Goal: Task Accomplishment & Management: Manage account settings

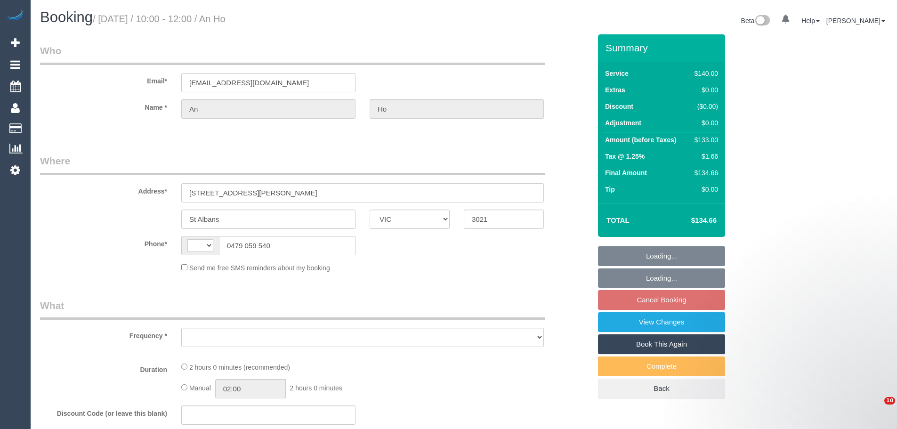
select select "VIC"
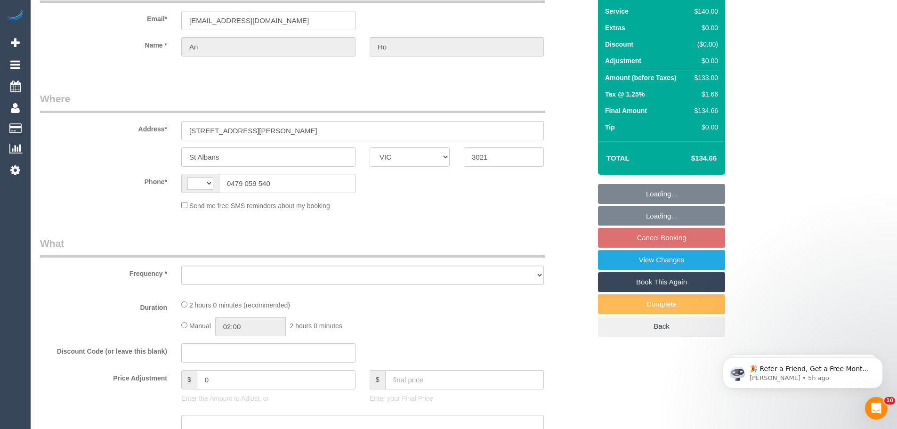
select select "string:stripe-pm_1R6Iwn2GScqysDRVZVx8h5S8"
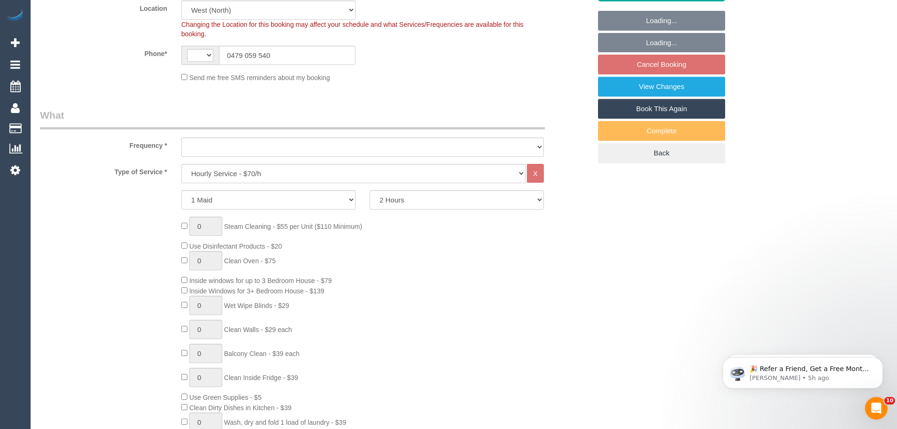
select select "string:AU"
select select "object:721"
select select "number:27"
select select "number:14"
select select "number:19"
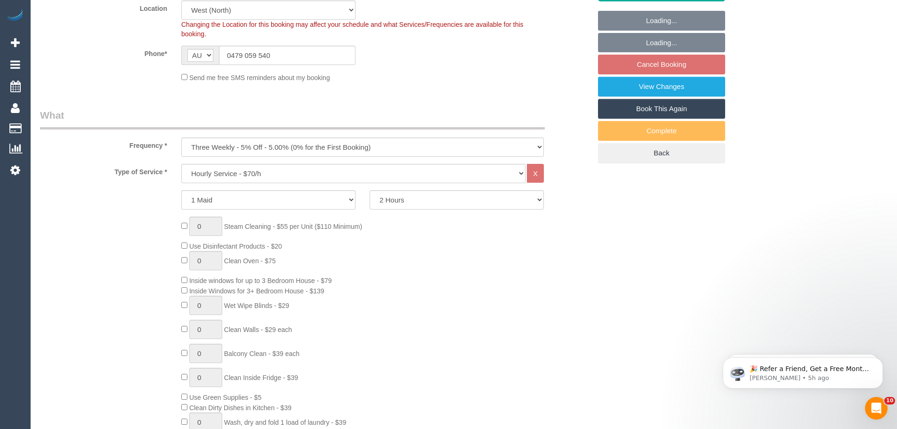
select select "number:25"
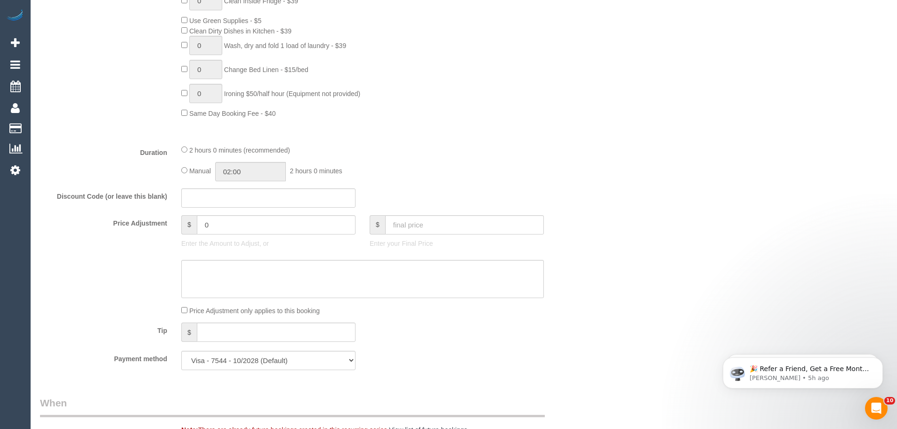
select select "object:1429"
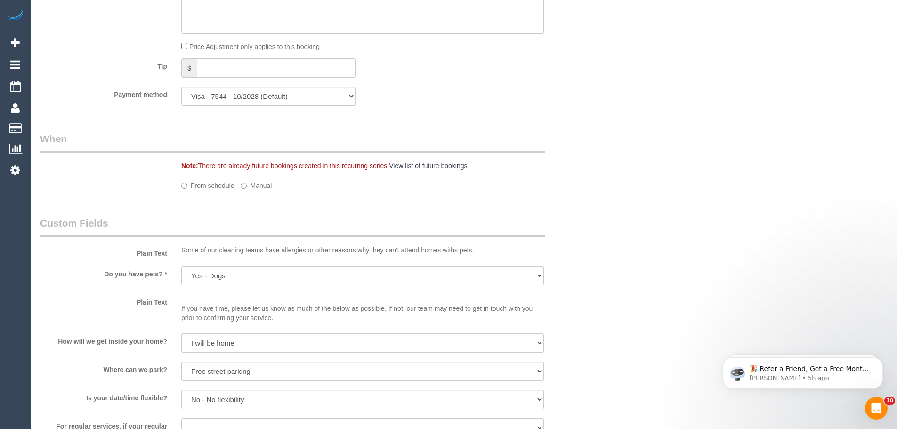
select select "spot1"
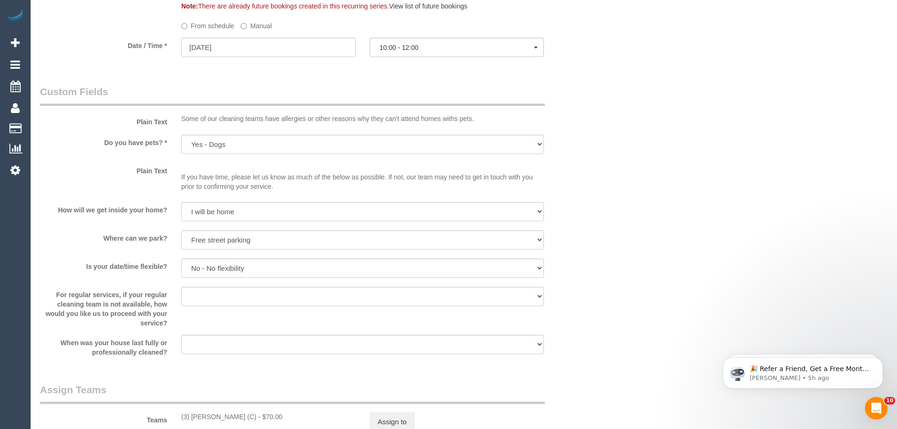
scroll to position [895, 0]
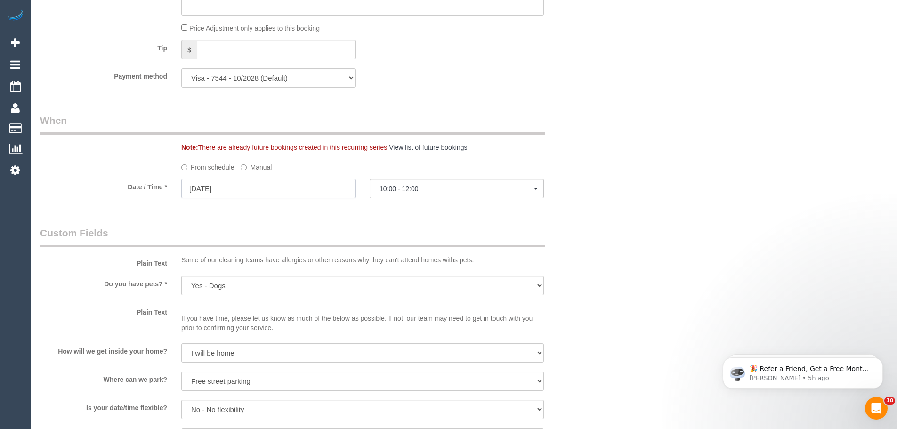
click at [213, 181] on input "15/09/2025" at bounding box center [268, 188] width 174 height 19
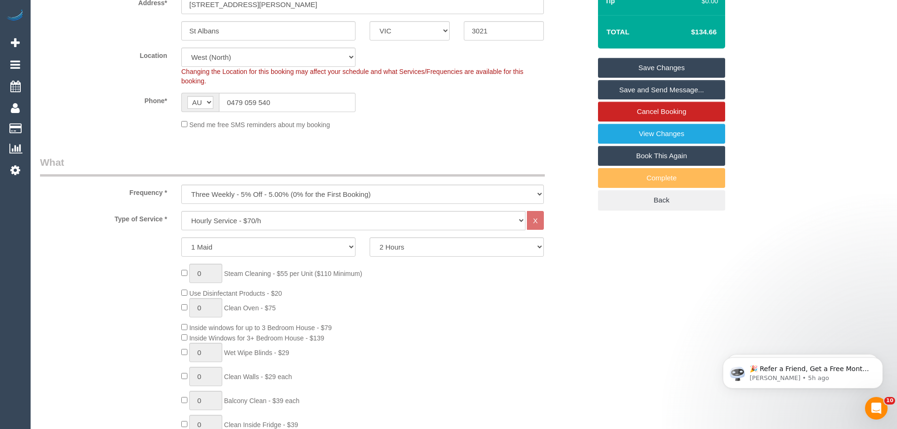
scroll to position [283, 0]
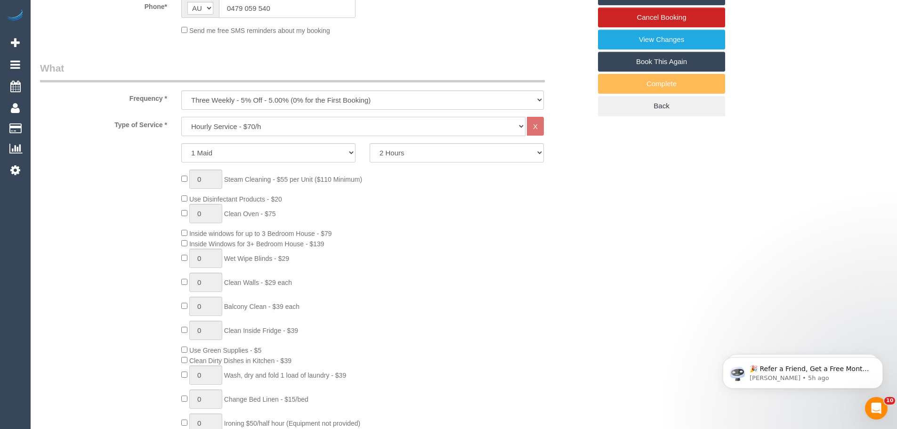
click at [245, 128] on select "Hourly Service - $70/h Hourly Service - $65/h Hourly Service - $60/h Hourly Ser…" at bounding box center [353, 126] width 344 height 19
select select "212"
click at [181, 117] on select "Hourly Service - $70/h Hourly Service - $65/h Hourly Service - $60/h Hourly Ser…" at bounding box center [353, 126] width 344 height 19
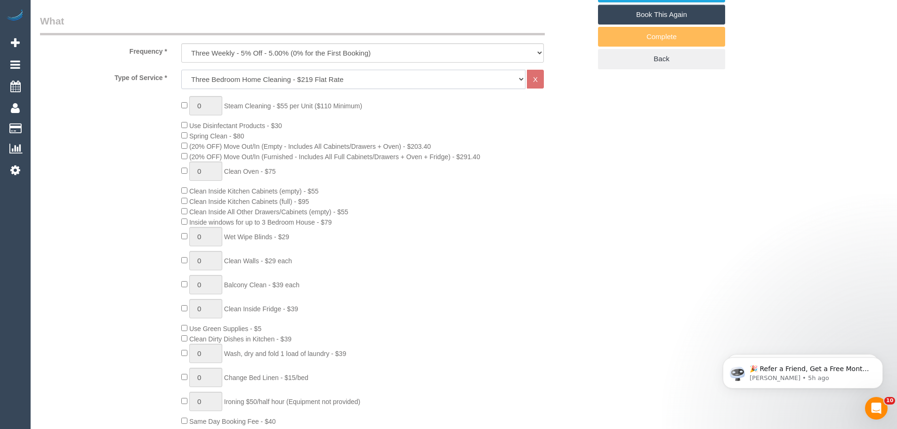
select select "spot22"
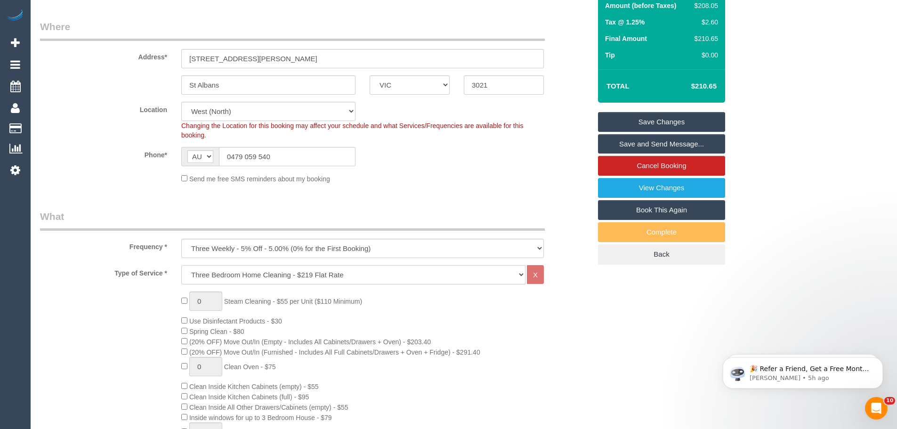
scroll to position [0, 0]
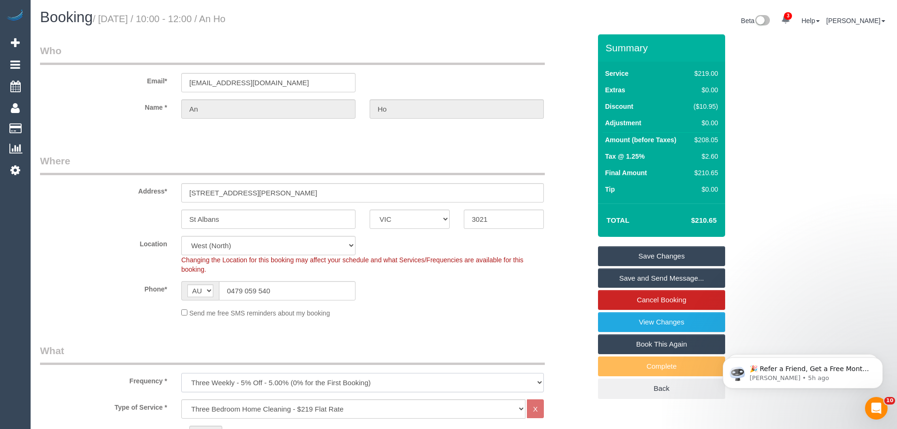
click at [330, 377] on select "One Time Cleaning Weekly - 10% Off - 10.00% (0% for the First Booking) Fortnigh…" at bounding box center [362, 382] width 363 height 19
click at [181, 373] on select "One Time Cleaning Weekly - 10% Off - 10.00% (0% for the First Booking) Fortnigh…" at bounding box center [362, 382] width 363 height 19
click at [301, 381] on select "One Time Cleaning Weekly - 10% Off - 10.00% (0% for the First Booking) Fortnigh…" at bounding box center [362, 382] width 363 height 19
click at [181, 373] on select "One Time Cleaning Weekly - 10% Off - 10.00% (0% for the First Booking) Fortnigh…" at bounding box center [362, 382] width 363 height 19
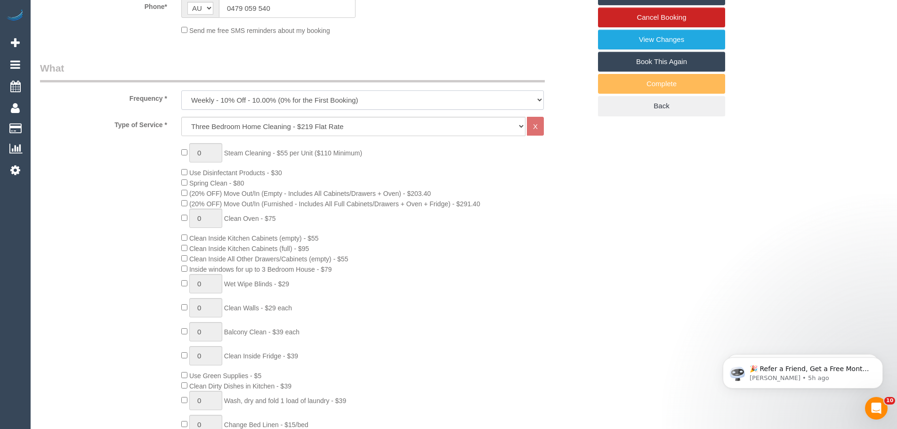
scroll to position [235, 0]
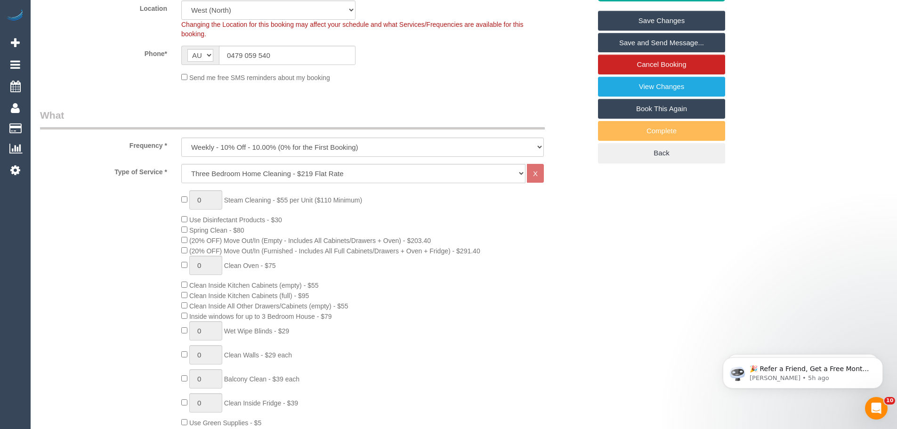
click at [191, 114] on legend "What" at bounding box center [292, 118] width 505 height 21
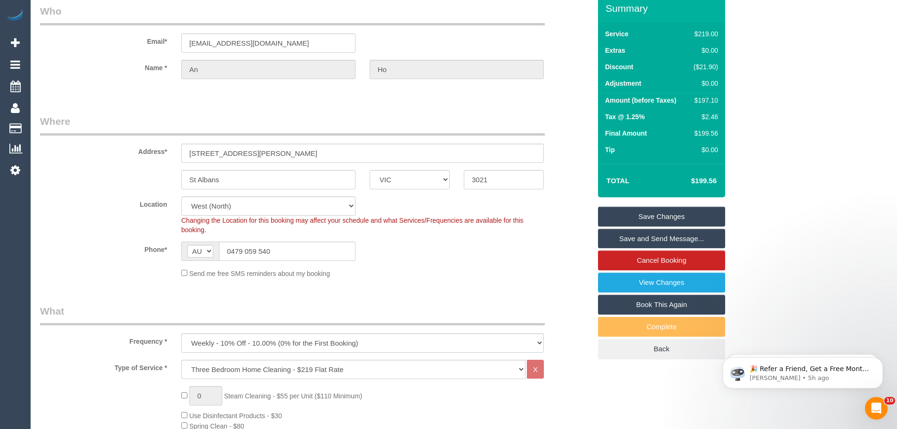
scroll to position [94, 0]
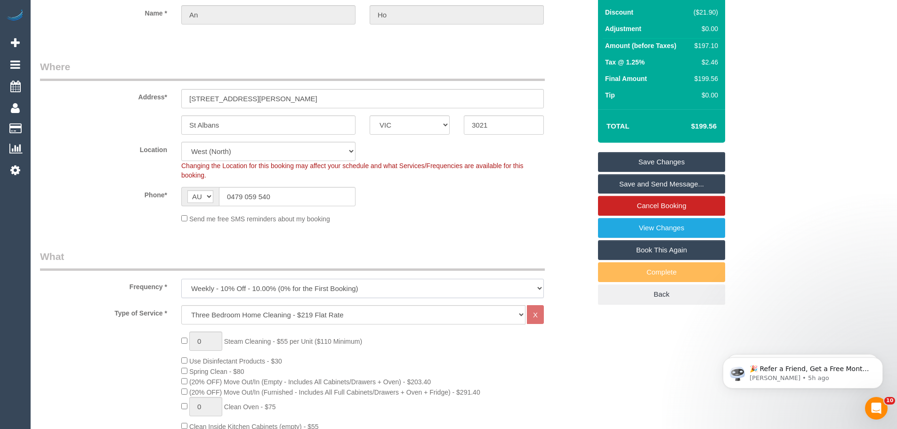
click at [278, 282] on select "One Time Cleaning Weekly - 10% Off - 10.00% (0% for the First Booking) Fortnigh…" at bounding box center [362, 288] width 363 height 19
select select "object:1430"
click at [181, 279] on select "One Time Cleaning Weekly - 10% Off - 10.00% (0% for the First Booking) Fortnigh…" at bounding box center [362, 288] width 363 height 19
click at [304, 290] on select "One Time Cleaning Weekly - 10% Off - 10.00% (0% for the First Booking) Fortnigh…" at bounding box center [362, 288] width 363 height 19
click at [240, 286] on select "One Time Cleaning Weekly - 10% Off - 10.00% (0% for the First Booking) Fortnigh…" at bounding box center [362, 288] width 363 height 19
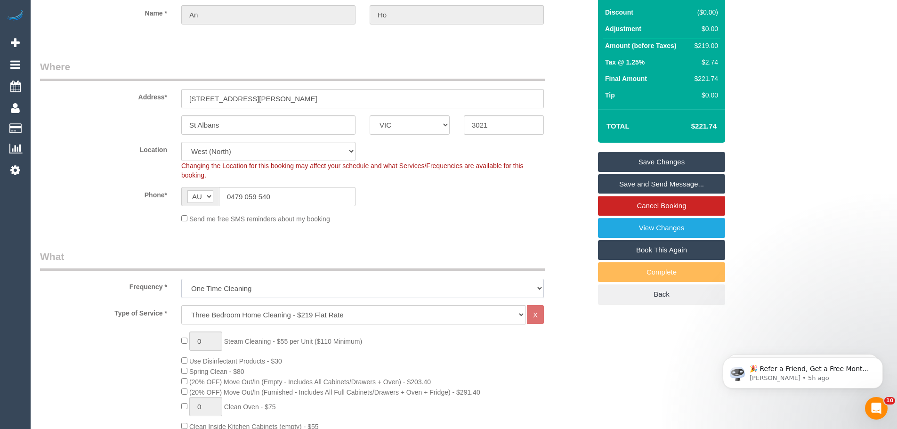
click at [181, 279] on select "One Time Cleaning Weekly - 10% Off - 10.00% (0% for the First Booking) Fortnigh…" at bounding box center [362, 288] width 363 height 19
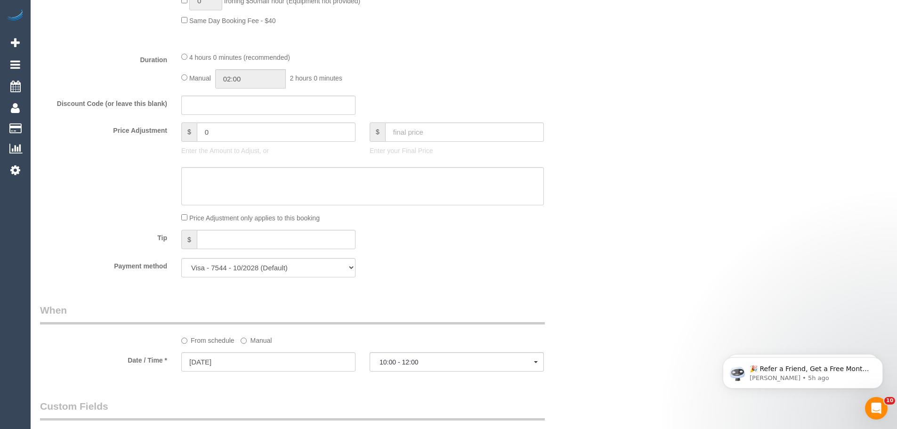
scroll to position [848, 0]
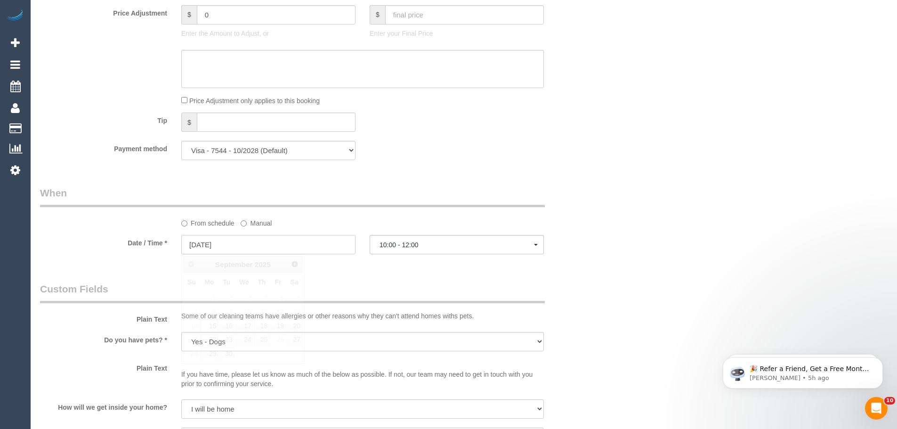
click at [209, 244] on input "15/09/2025" at bounding box center [268, 244] width 174 height 19
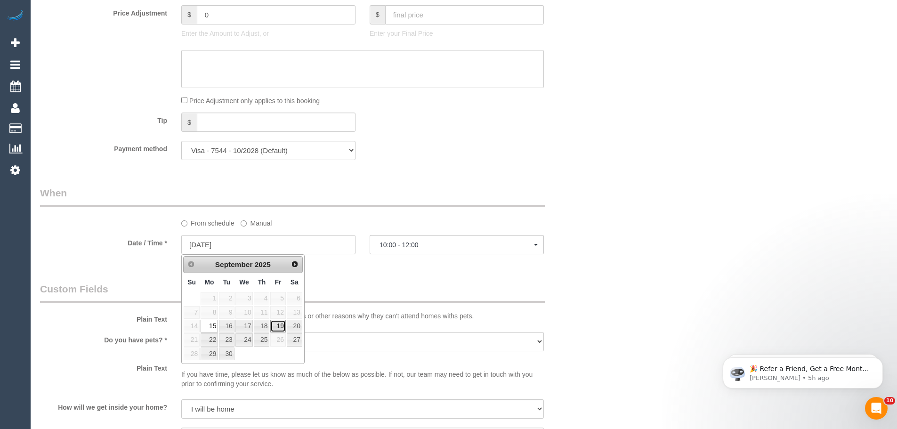
click at [278, 325] on link "19" at bounding box center [277, 326] width 15 height 13
type input "19/09/2025"
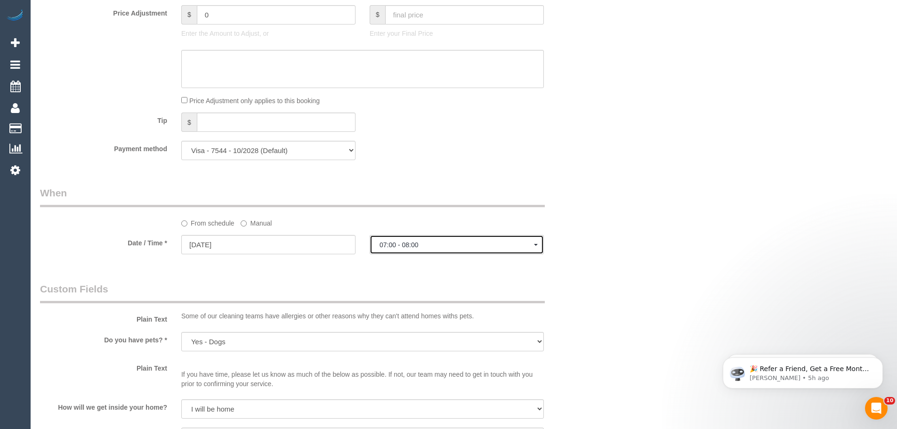
click at [395, 242] on span "07:00 - 08:00" at bounding box center [457, 245] width 154 height 8
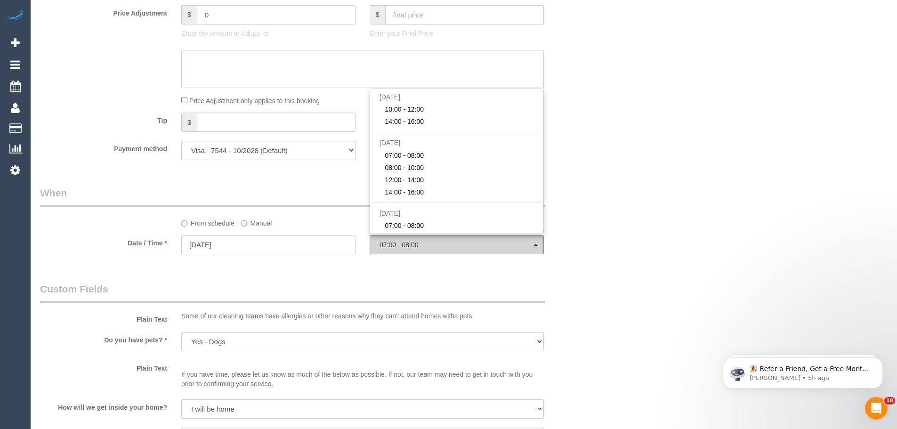
scroll to position [214, 0]
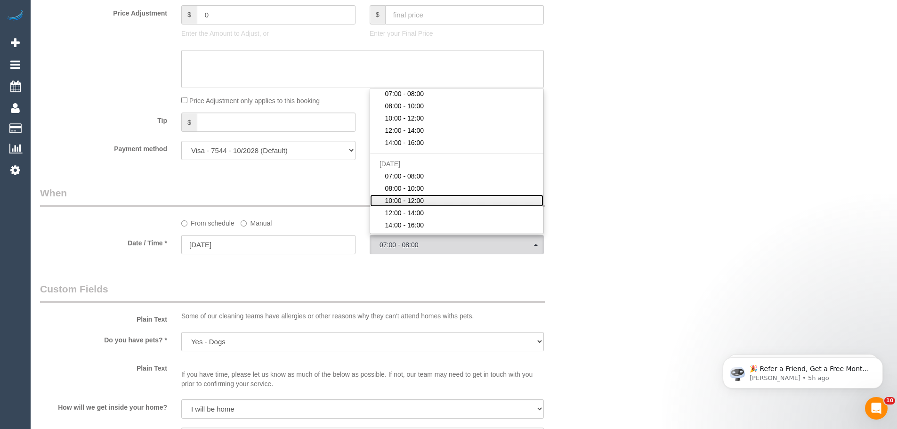
click at [425, 196] on link "10:00 - 12:00" at bounding box center [456, 200] width 173 height 12
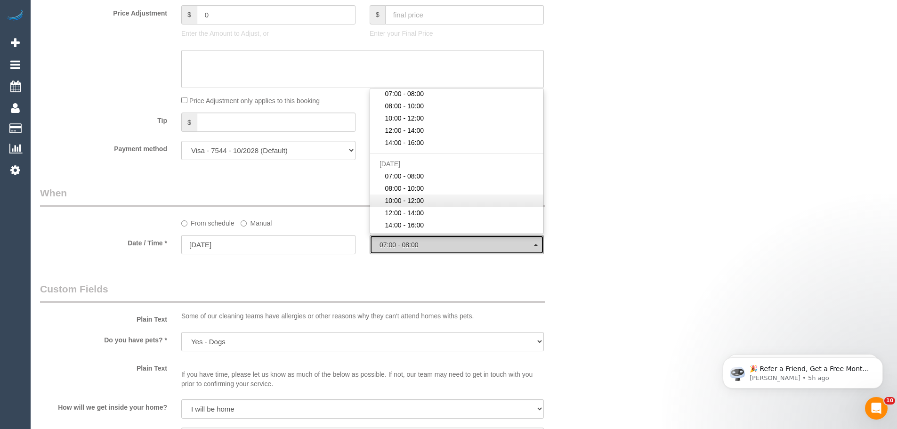
select select "spot40"
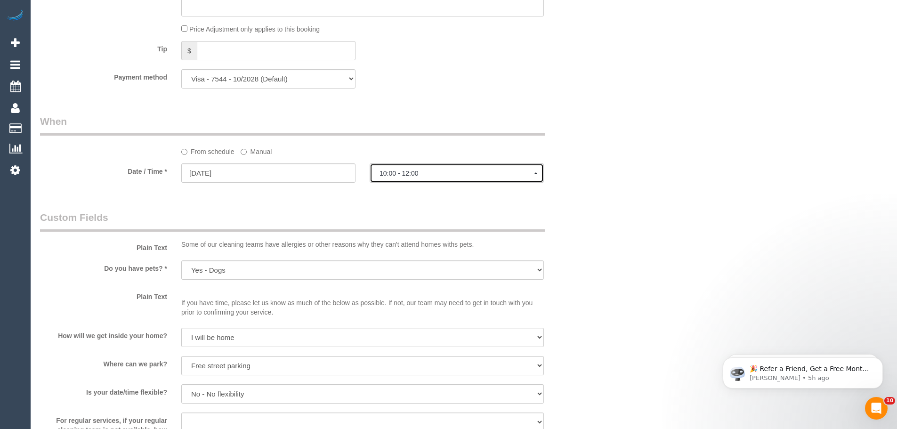
scroll to position [942, 0]
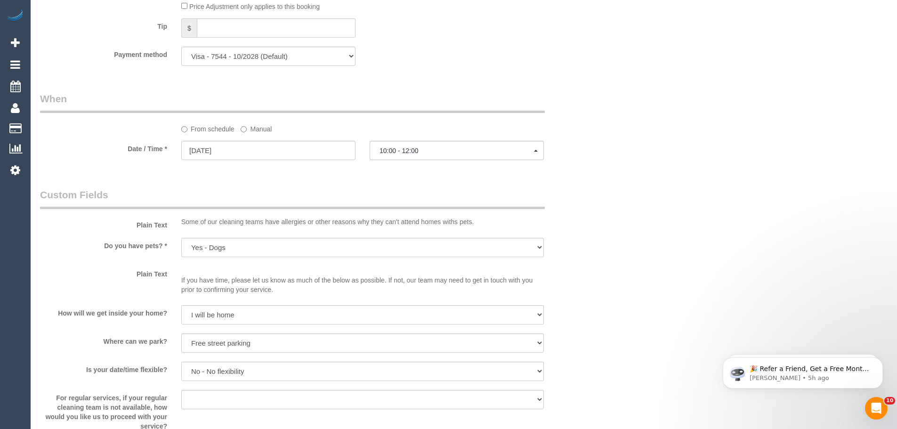
drag, startPoint x: 414, startPoint y: 150, endPoint x: 363, endPoint y: 172, distance: 56.1
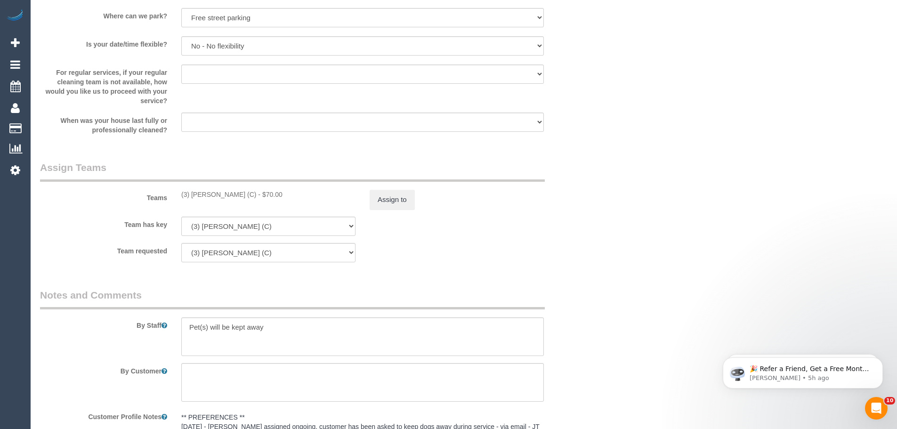
scroll to position [1366, 0]
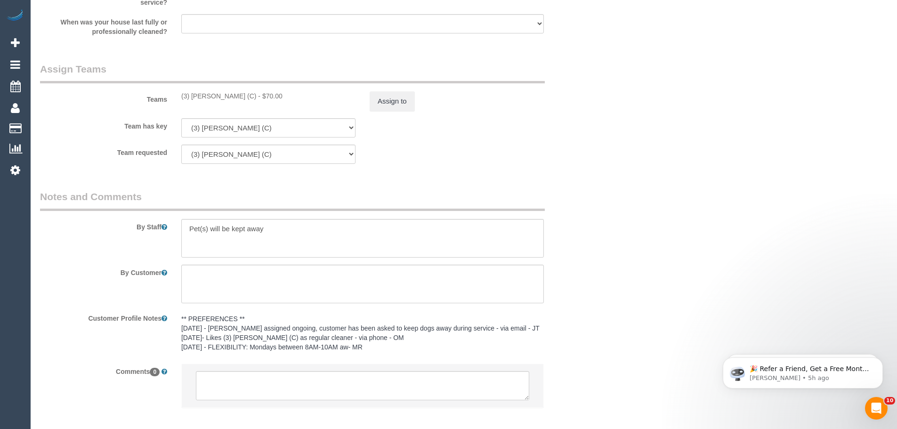
drag, startPoint x: 232, startPoint y: 97, endPoint x: 171, endPoint y: 99, distance: 61.3
click at [171, 99] on div "Teams (3) Abu Bakar (C) - $70.00 Assign to" at bounding box center [315, 86] width 565 height 49
copy div "(3) Abu Bakar (C)"
click at [393, 99] on button "Assign to" at bounding box center [392, 101] width 45 height 20
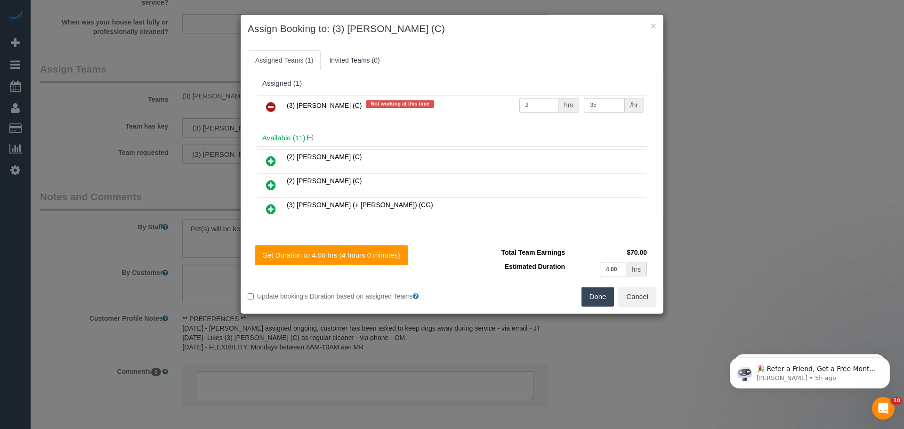
click at [267, 101] on icon at bounding box center [271, 106] width 10 height 11
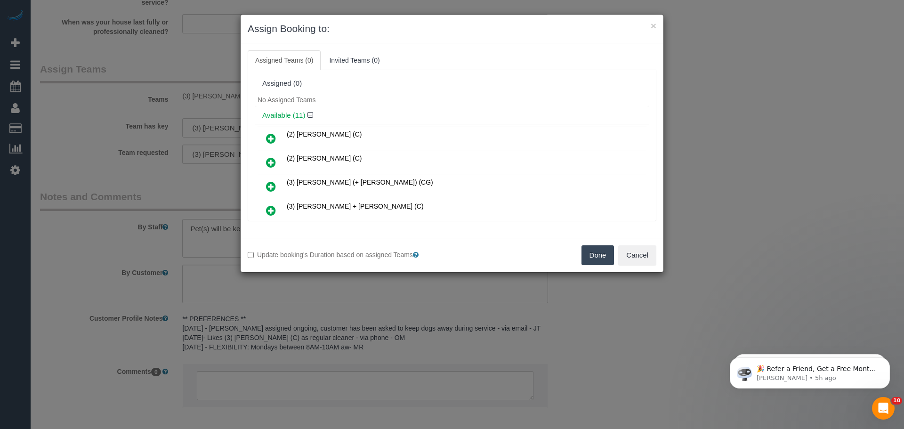
click at [594, 254] on button "Done" at bounding box center [598, 255] width 33 height 20
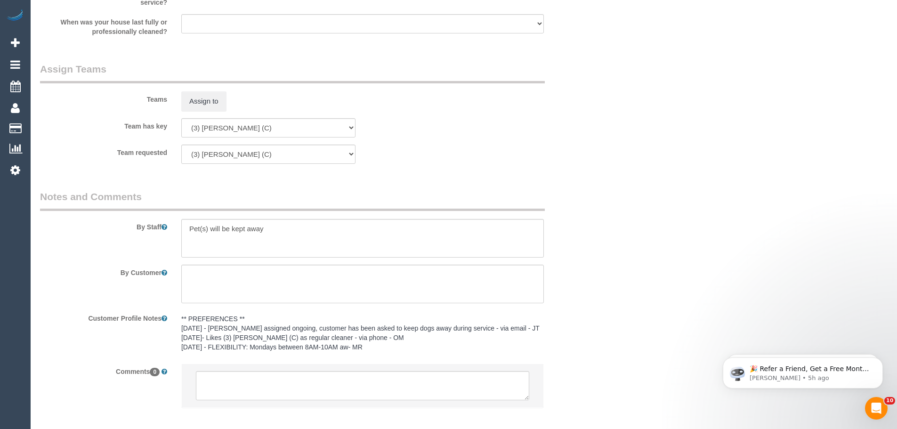
drag, startPoint x: 339, startPoint y: 297, endPoint x: 276, endPoint y: 323, distance: 67.8
click at [276, 323] on pre "** PREFERENCES ** 17/03/25 - Tati Tati assigned ongoing, customer has been aske…" at bounding box center [362, 333] width 363 height 38
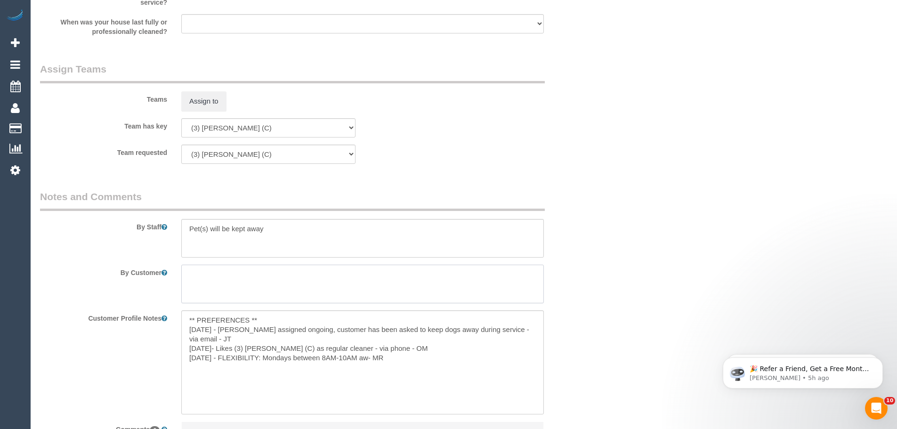
click at [399, 278] on textarea at bounding box center [362, 284] width 363 height 39
click at [582, 356] on div "Customer Profile Notes ** PREFERENCES ** 17/03/25 - Tati Tati assigned ongoing,…" at bounding box center [315, 362] width 565 height 104
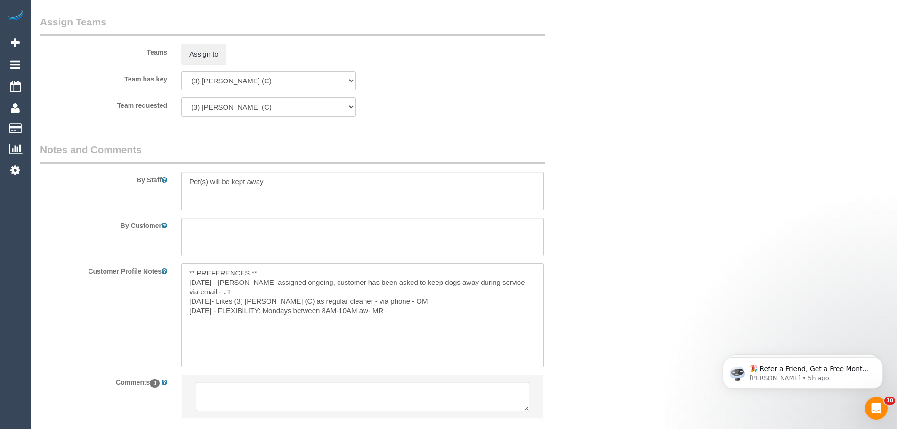
click at [134, 302] on div "Customer Profile Notes ** PREFERENCES ** 17/03/25 - Tati Tati assigned ongoing,…" at bounding box center [315, 315] width 565 height 104
click at [133, 271] on label "Customer Profile Notes" at bounding box center [103, 269] width 141 height 13
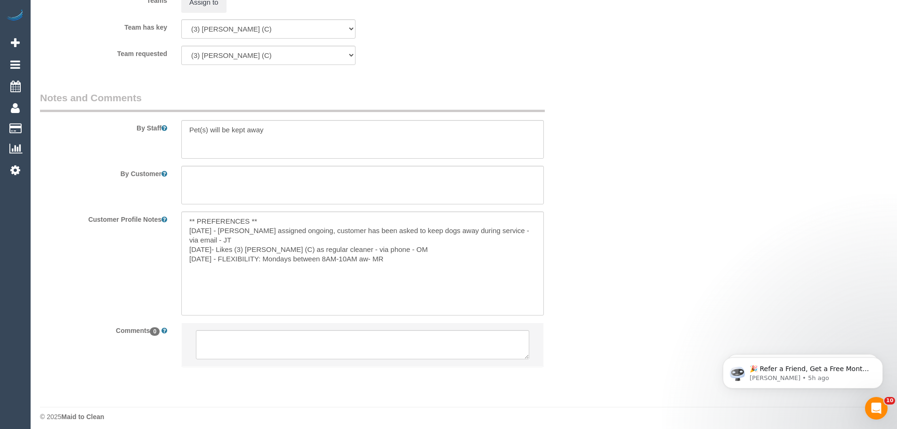
scroll to position [1471, 0]
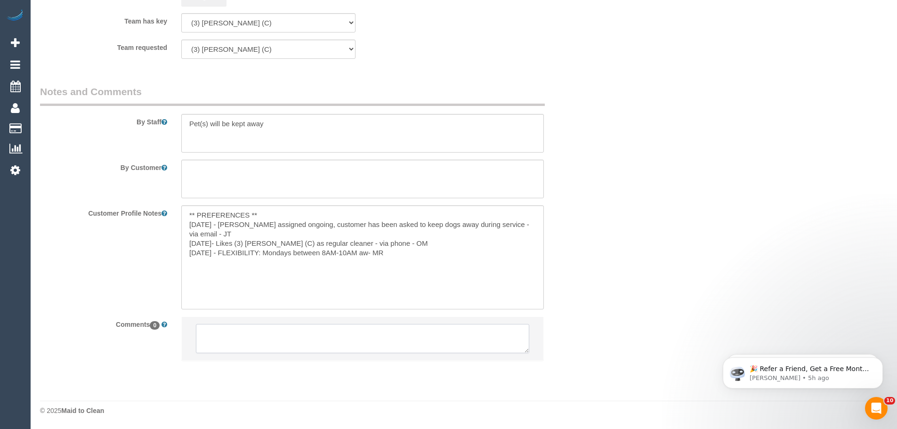
click at [263, 339] on textarea at bounding box center [362, 338] width 333 height 29
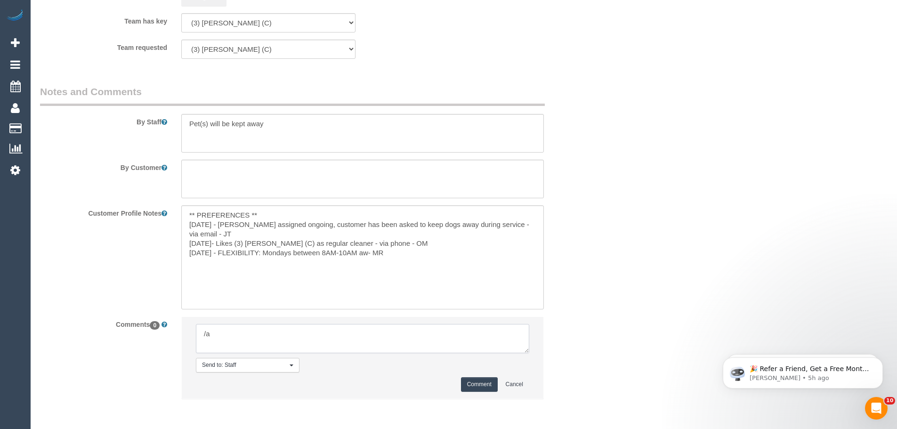
type textarea "/"
paste textarea "Cleaner(s) Unassigned: Reason Unassigned: One Off/Ongoing: Flexibility: Close a…"
click at [224, 338] on textarea at bounding box center [362, 338] width 333 height 29
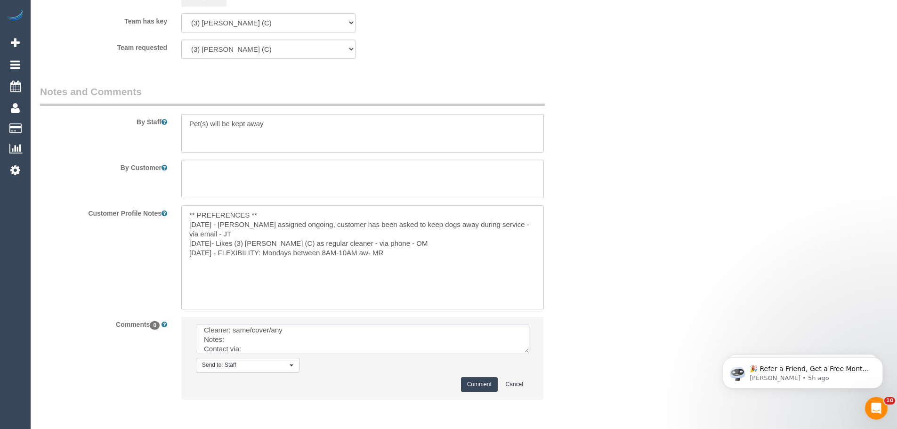
click at [302, 331] on textarea at bounding box center [362, 338] width 333 height 29
drag, startPoint x: 525, startPoint y: 346, endPoint x: 534, endPoint y: 414, distance: 68.8
click at [532, 356] on textarea at bounding box center [364, 340] width 336 height 32
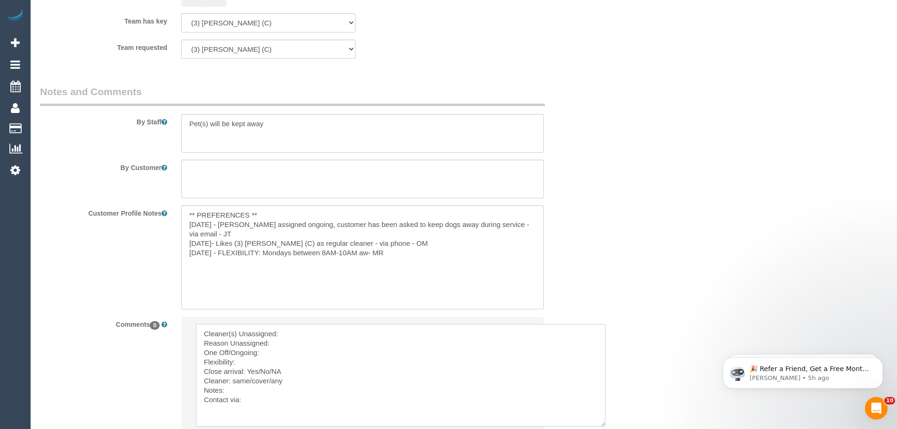
click at [333, 333] on textarea at bounding box center [401, 375] width 410 height 103
paste textarea "(3) Abu Bakar (C)"
click at [333, 333] on textarea at bounding box center [401, 375] width 410 height 103
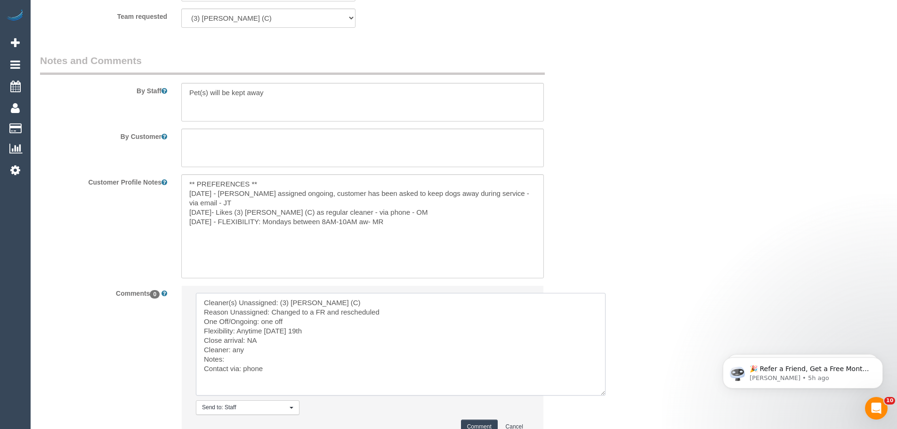
scroll to position [1518, 0]
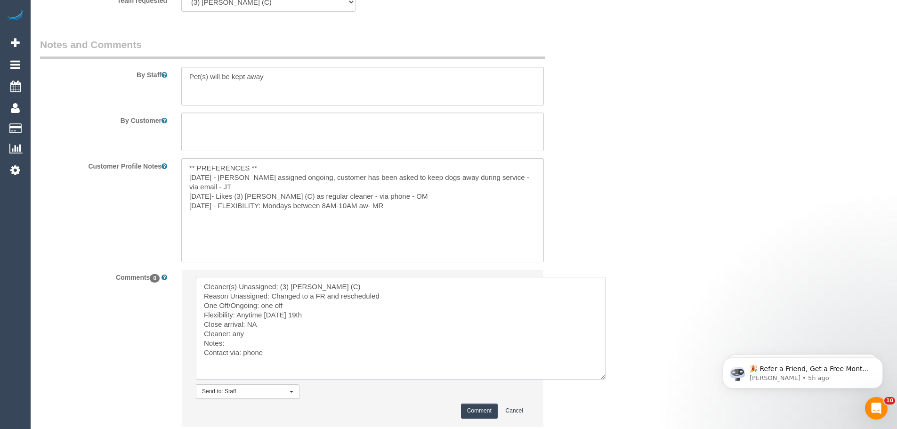
type textarea "Cleaner(s) Unassigned: (3) Abu Bakar (C) Reason Unassigned: Changed to a FR and…"
click at [473, 412] on button "Comment" at bounding box center [479, 411] width 37 height 15
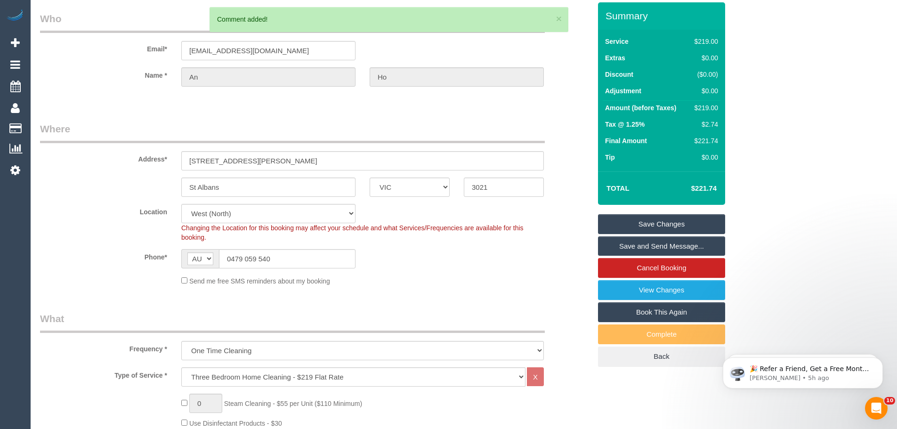
scroll to position [0, 0]
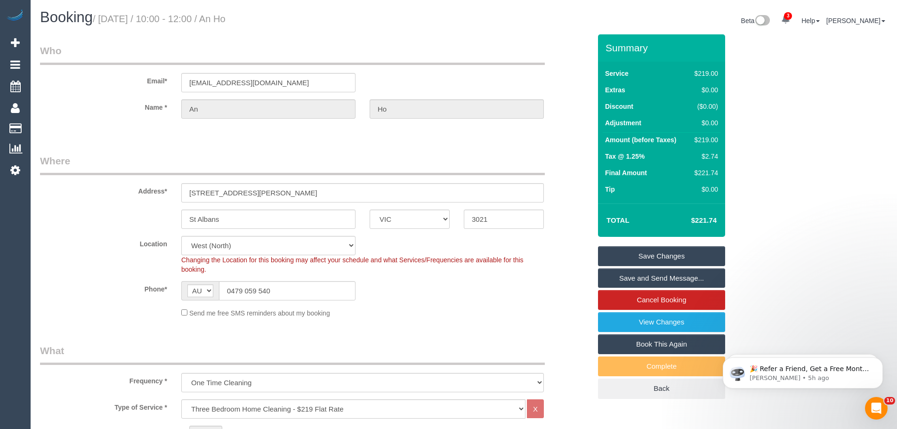
click at [666, 253] on link "Save Changes" at bounding box center [661, 256] width 127 height 20
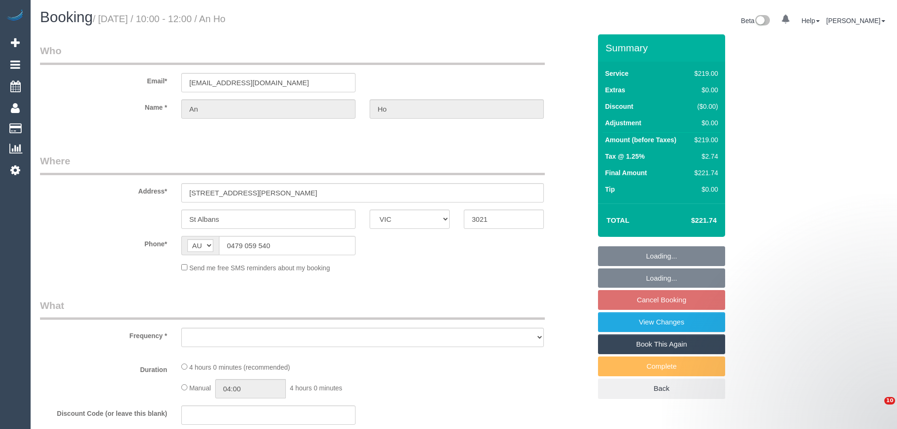
select select "VIC"
select select "string:stripe-pm_1R6Iwn2GScqysDRVZVx8h5S8"
select select "number:27"
select select "number:14"
select select "number:19"
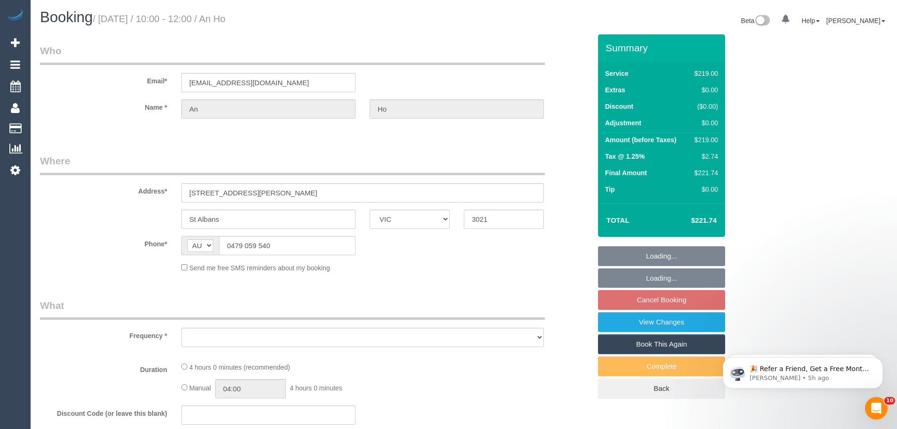
select select "number:25"
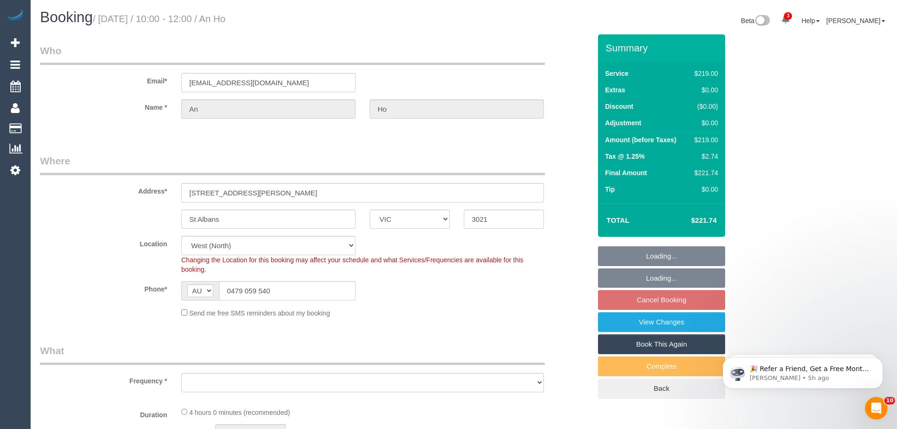
select select "object:819"
select select "spot3"
select select "object:1375"
click at [712, 138] on div "$219.00" at bounding box center [704, 139] width 27 height 9
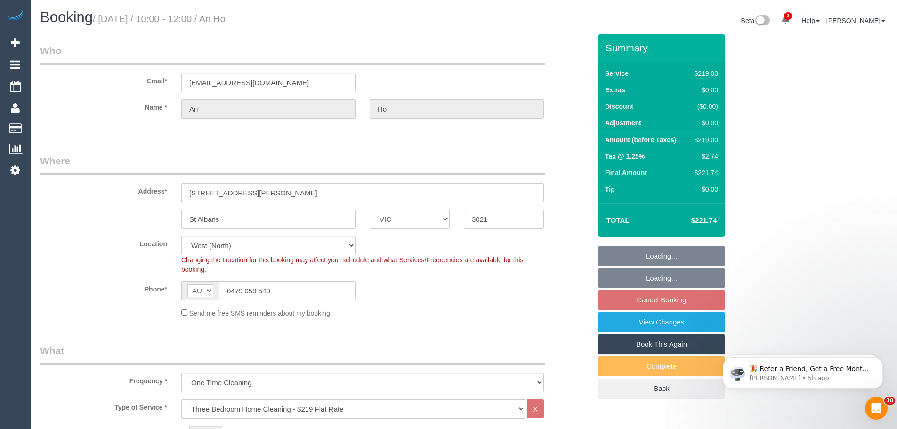
copy div "219.00"
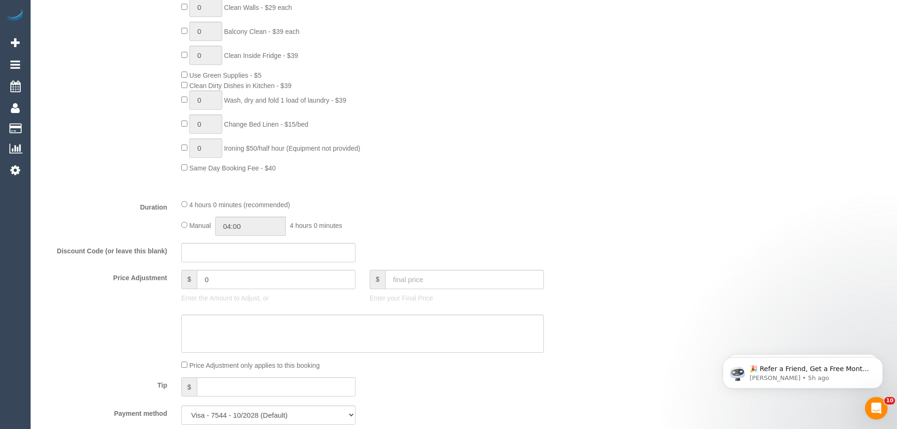
scroll to position [659, 0]
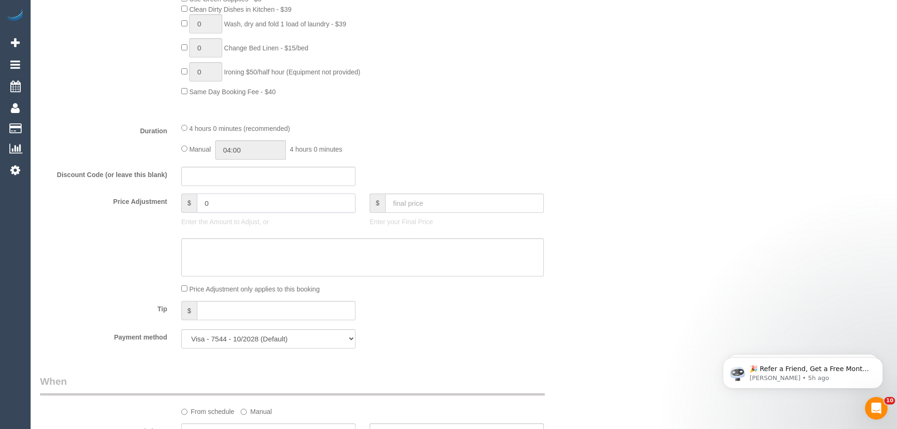
click at [230, 205] on input "0" at bounding box center [276, 203] width 159 height 19
type input "-10.95"
click at [242, 255] on textarea at bounding box center [362, 257] width 363 height 39
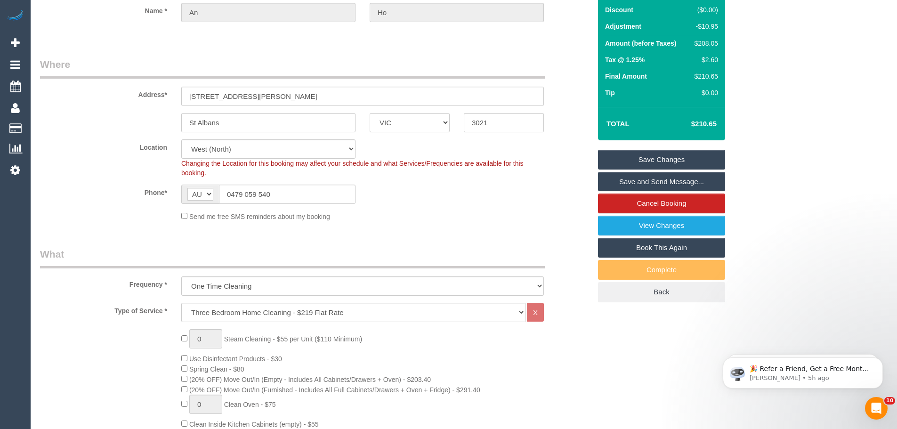
scroll to position [47, 0]
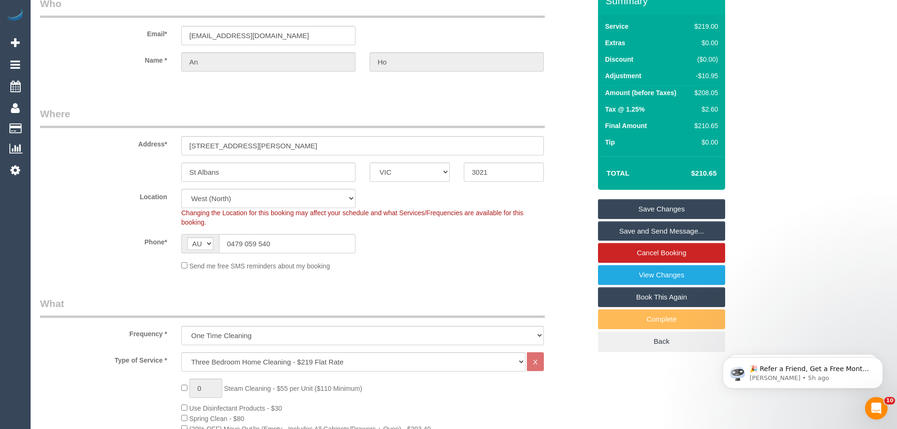
type textarea "5% frequency discount - CE"
click at [642, 211] on link "Save Changes" at bounding box center [661, 209] width 127 height 20
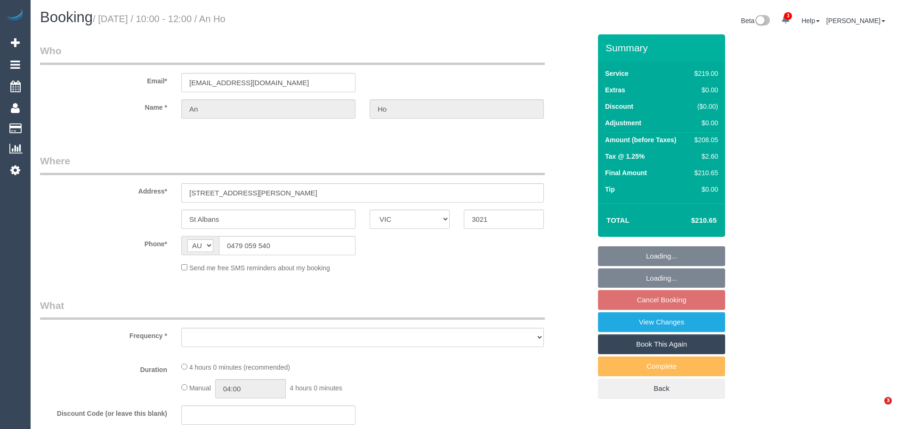
select select "VIC"
select select "string:stripe-pm_1R6Iwn2GScqysDRVZVx8h5S8"
select select "number:27"
select select "number:14"
select select "number:19"
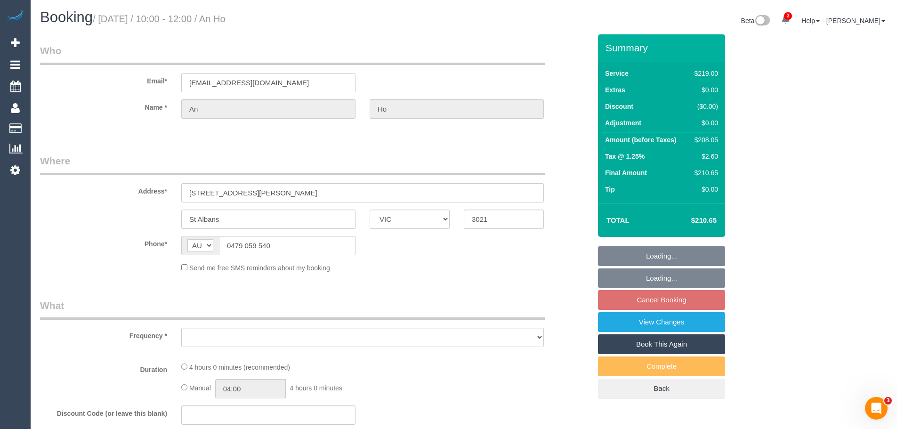
select select "number:25"
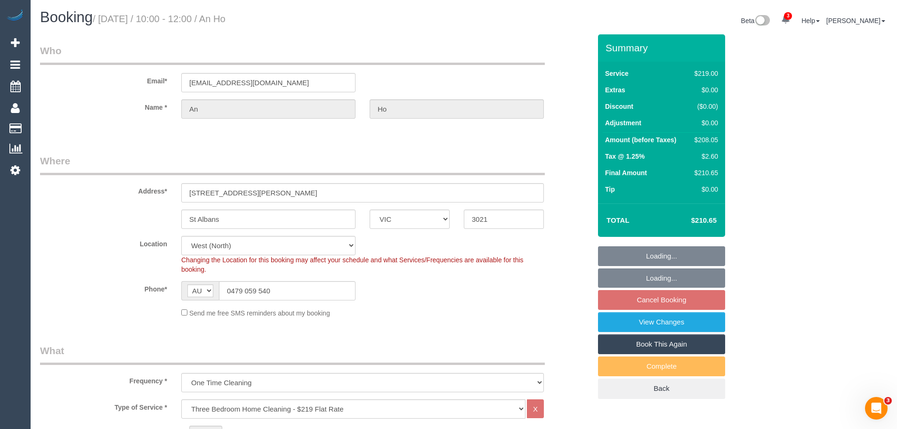
select select "object:819"
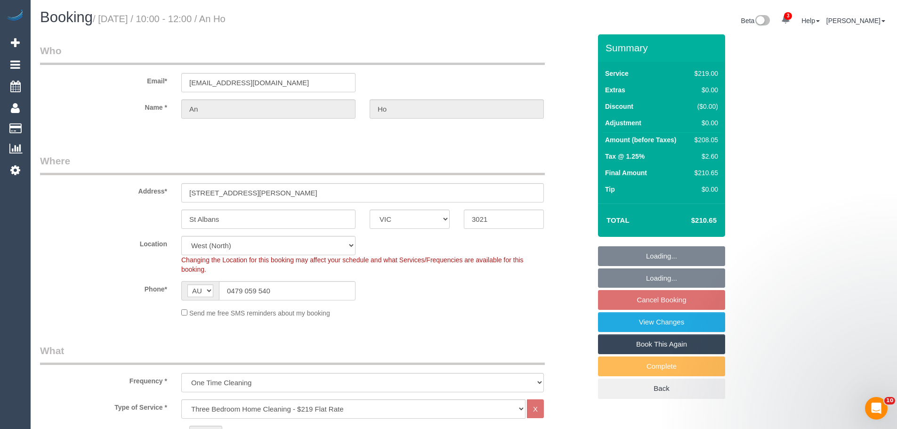
select select "spot3"
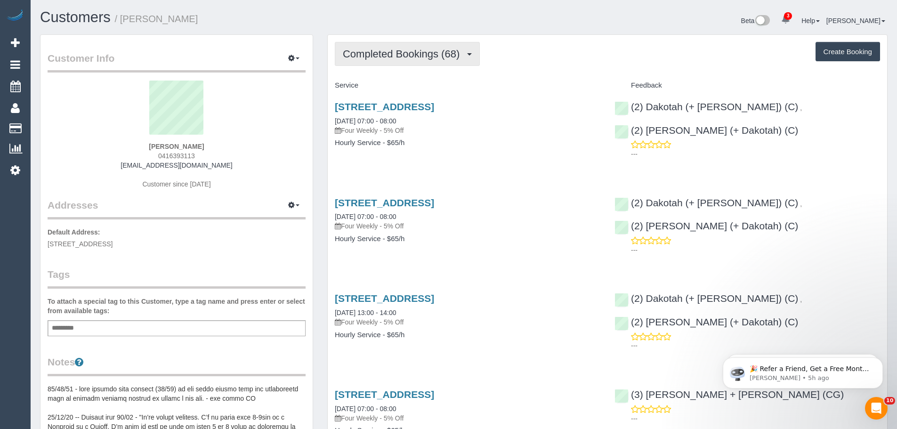
click at [404, 47] on button "Completed Bookings (68)" at bounding box center [407, 54] width 145 height 24
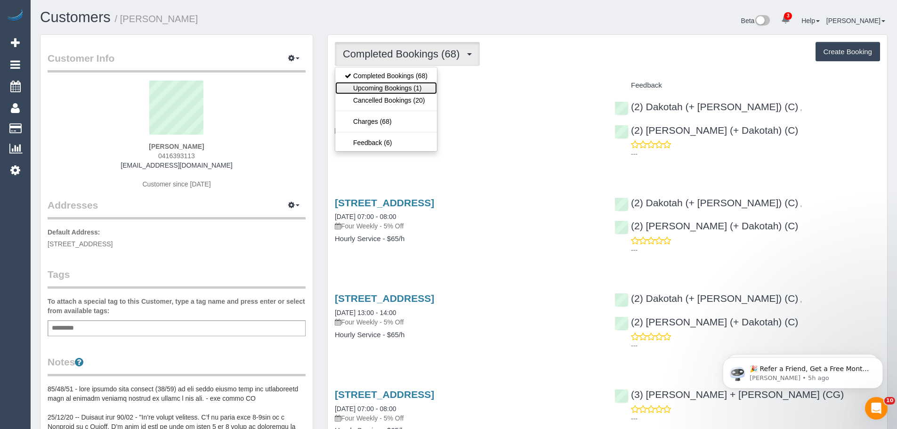
click at [396, 84] on link "Upcoming Bookings (1)" at bounding box center [386, 88] width 102 height 12
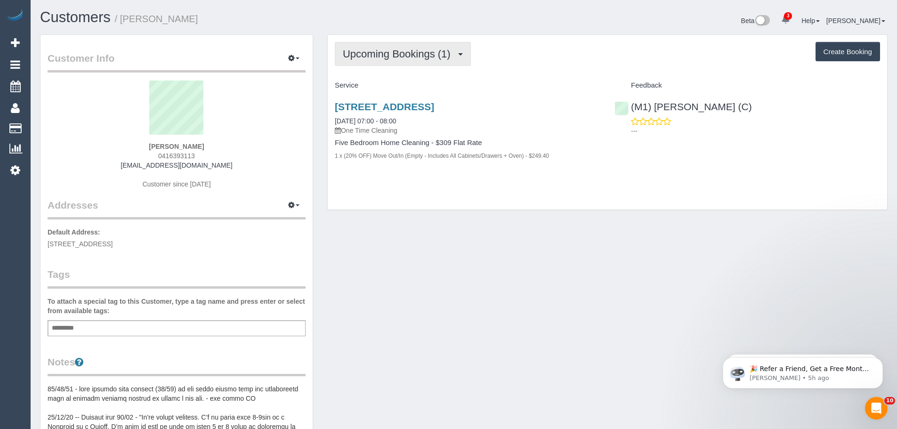
click at [374, 49] on span "Upcoming Bookings (1)" at bounding box center [399, 54] width 113 height 12
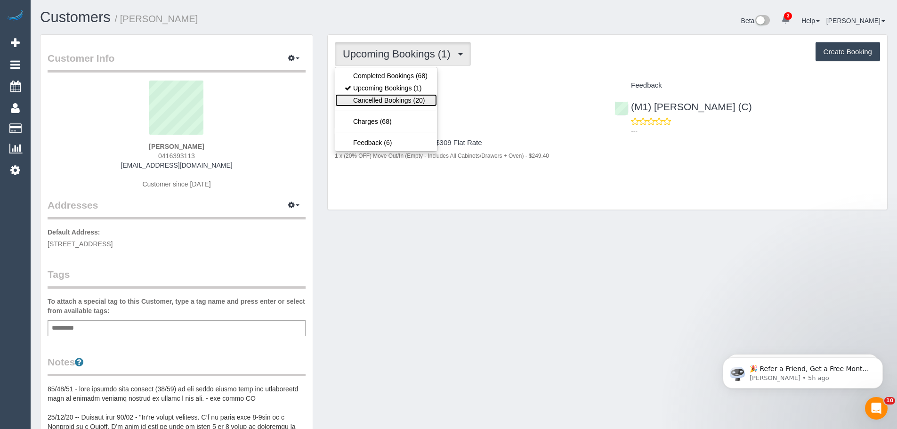
click at [377, 97] on link "Cancelled Bookings (20)" at bounding box center [386, 100] width 102 height 12
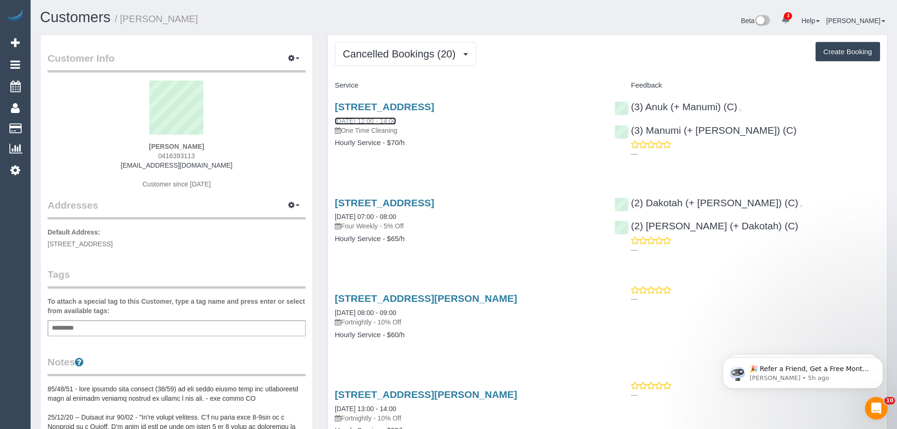
click at [372, 120] on link "[DATE] 12:00 - 14:00" at bounding box center [365, 121] width 61 height 8
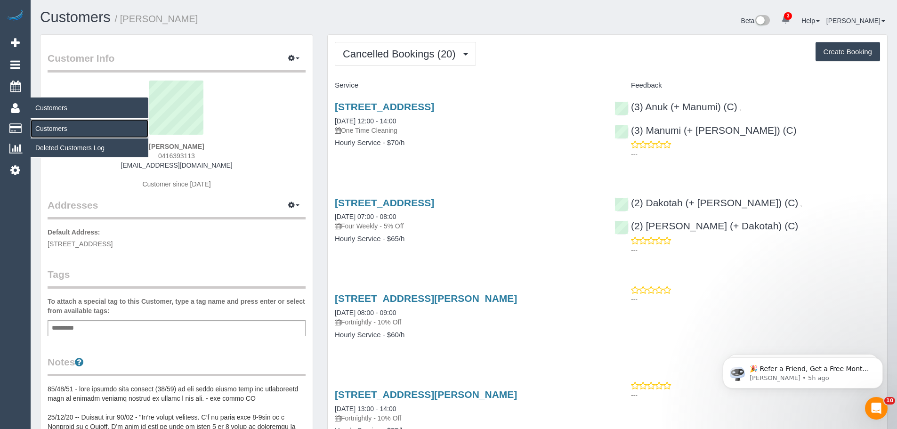
drag, startPoint x: 50, startPoint y: 126, endPoint x: 89, endPoint y: 105, distance: 44.0
click at [50, 126] on link "Customers" at bounding box center [90, 128] width 118 height 19
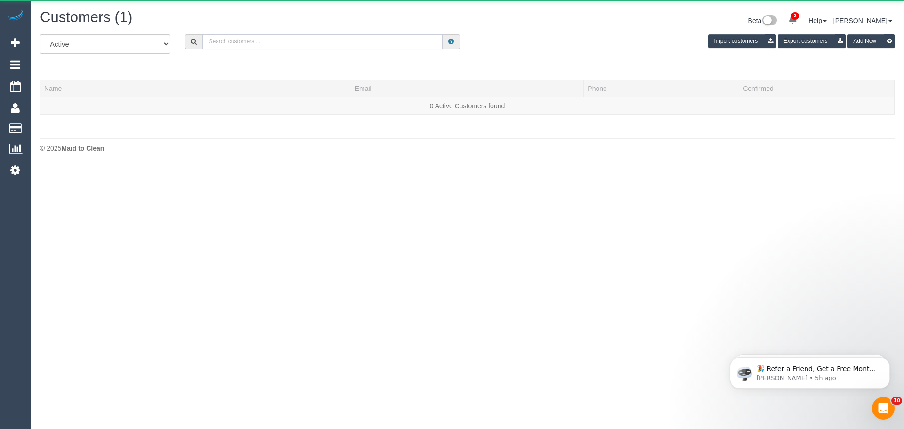
click at [228, 40] on input "text" at bounding box center [322, 41] width 240 height 15
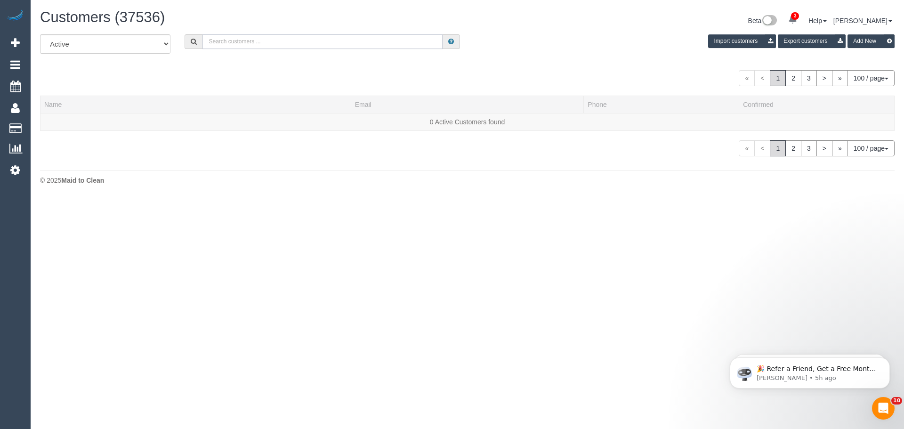
paste input "[EMAIL_ADDRESS][DOMAIN_NAME]"
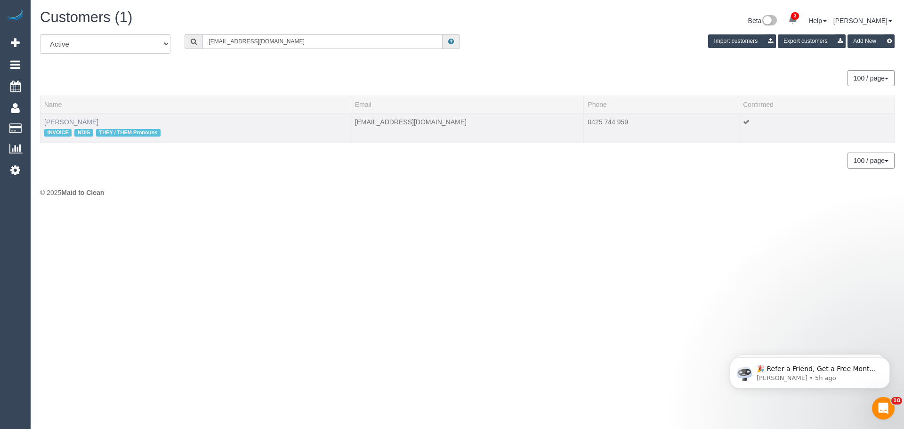
type input "[EMAIL_ADDRESS][DOMAIN_NAME]"
click at [67, 123] on link "[PERSON_NAME]" at bounding box center [71, 122] width 54 height 8
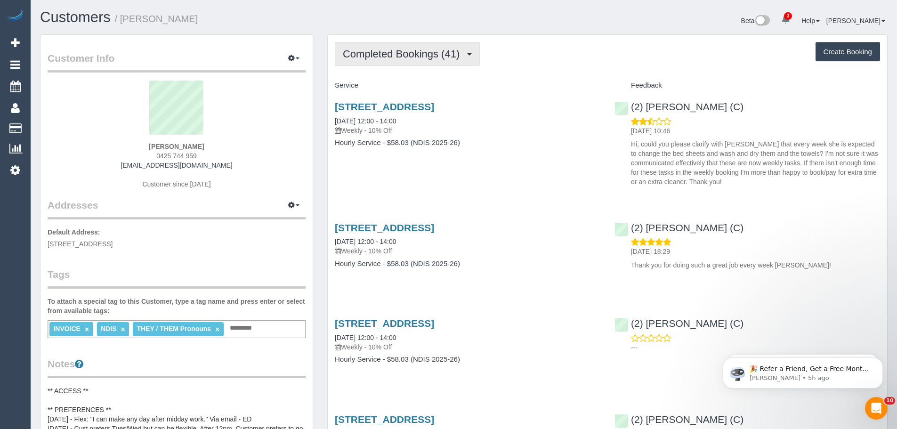
click at [406, 53] on span "Completed Bookings (41)" at bounding box center [403, 54] width 121 height 12
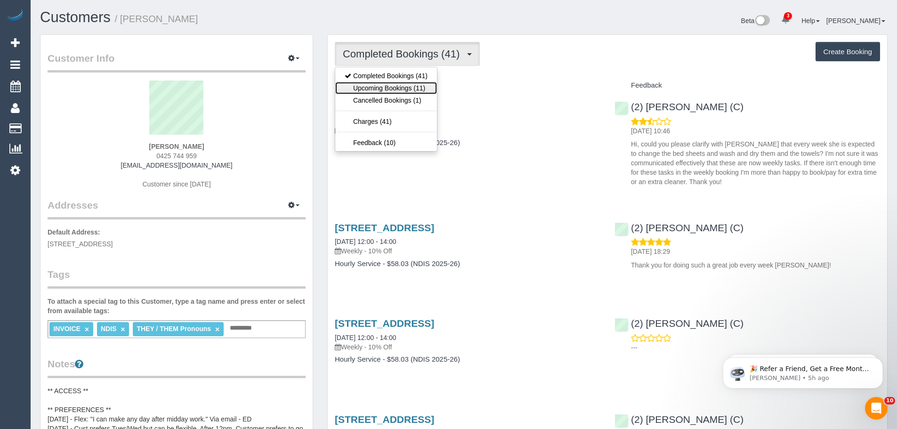
click at [406, 92] on link "Upcoming Bookings (11)" at bounding box center [386, 88] width 102 height 12
